Goal: Information Seeking & Learning: Understand process/instructions

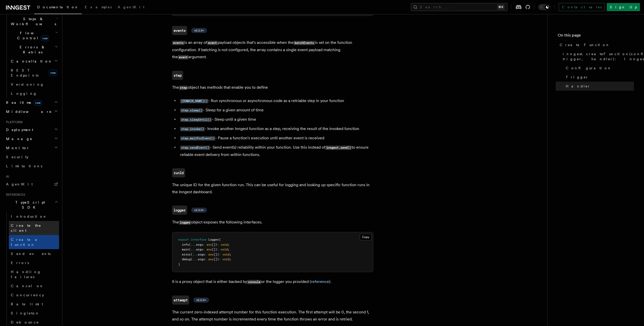
scroll to position [177, 0]
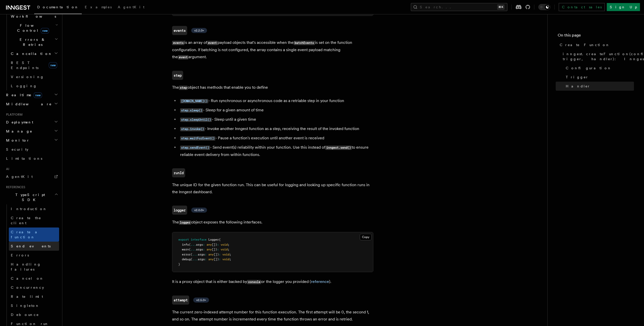
click at [24, 243] on span "Send events" at bounding box center [31, 245] width 40 height 5
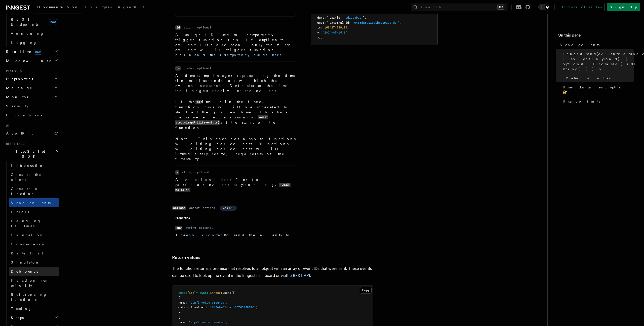
scroll to position [221, 0]
click at [25, 303] on link "Testing" at bounding box center [34, 307] width 50 height 9
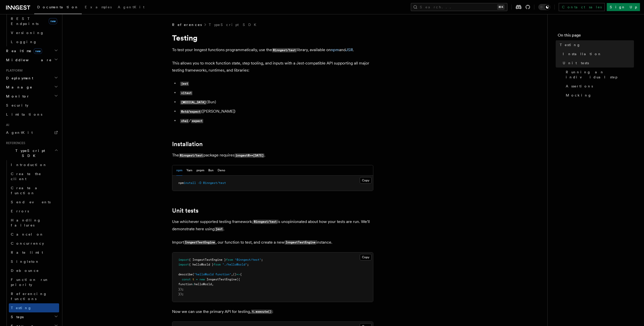
click at [55, 314] on icon "button" at bounding box center [56, 316] width 4 height 4
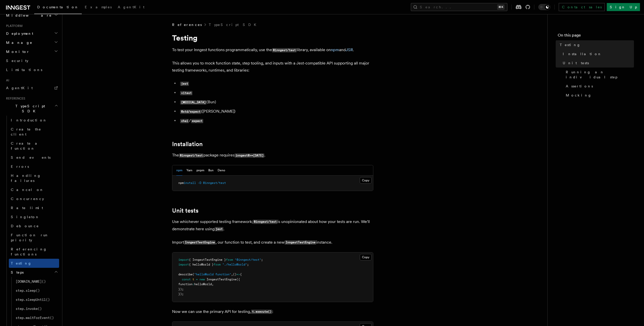
scroll to position [269, 0]
click at [40, 304] on span "step.invoke()" at bounding box center [29, 306] width 26 height 4
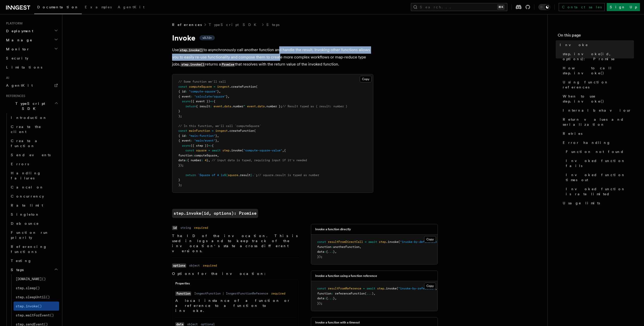
drag, startPoint x: 279, startPoint y: 50, endPoint x: 278, endPoint y: 57, distance: 6.6
click at [278, 57] on p "Use step.invoke() to asynchronously call another function and handle the result…" at bounding box center [272, 57] width 201 height 22
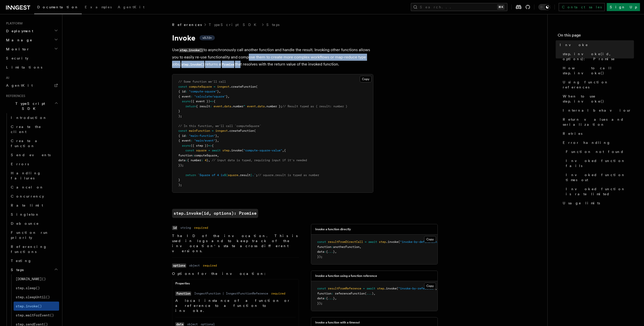
drag, startPoint x: 245, startPoint y: 55, endPoint x: 244, endPoint y: 63, distance: 8.3
click at [244, 63] on p "Use step.invoke() to asynchronously call another function and handle the result…" at bounding box center [272, 57] width 201 height 22
drag, startPoint x: 266, startPoint y: 59, endPoint x: 264, endPoint y: 64, distance: 5.9
click at [264, 64] on p "Use step.invoke() to asynchronously call another function and handle the result…" at bounding box center [272, 57] width 201 height 22
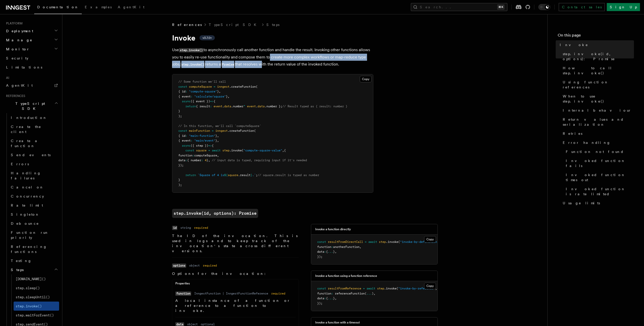
click at [264, 64] on p "Use step.invoke() to asynchronously call another function and handle the result…" at bounding box center [272, 57] width 201 height 22
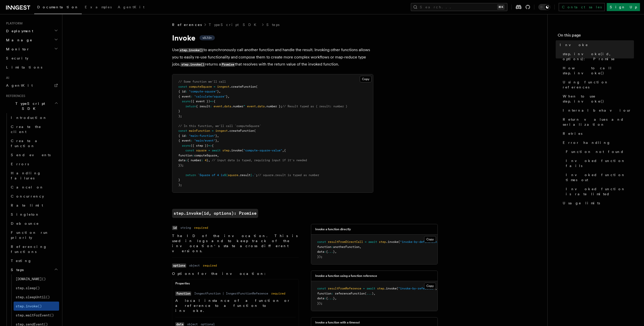
drag, startPoint x: 222, startPoint y: 65, endPoint x: 268, endPoint y: 63, distance: 45.1
click at [267, 63] on p "Use step.invoke() to asynchronously call another function and handle the result…" at bounding box center [272, 57] width 201 height 22
click at [268, 63] on p "Use step.invoke() to asynchronously call another function and handle the result…" at bounding box center [272, 57] width 201 height 22
click at [330, 53] on p "Use step.invoke() to asynchronously call another function and handle the result…" at bounding box center [272, 57] width 201 height 22
drag, startPoint x: 306, startPoint y: 62, endPoint x: 261, endPoint y: 67, distance: 44.8
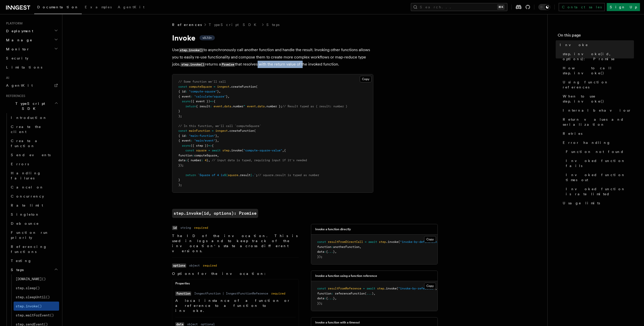
click at [261, 67] on p "Use step.invoke() to asynchronously call another function and handle the result…" at bounding box center [272, 57] width 201 height 22
click at [278, 61] on p "Use step.invoke() to asynchronously call another function and handle the result…" at bounding box center [272, 57] width 201 height 22
